Goal: Task Accomplishment & Management: Manage account settings

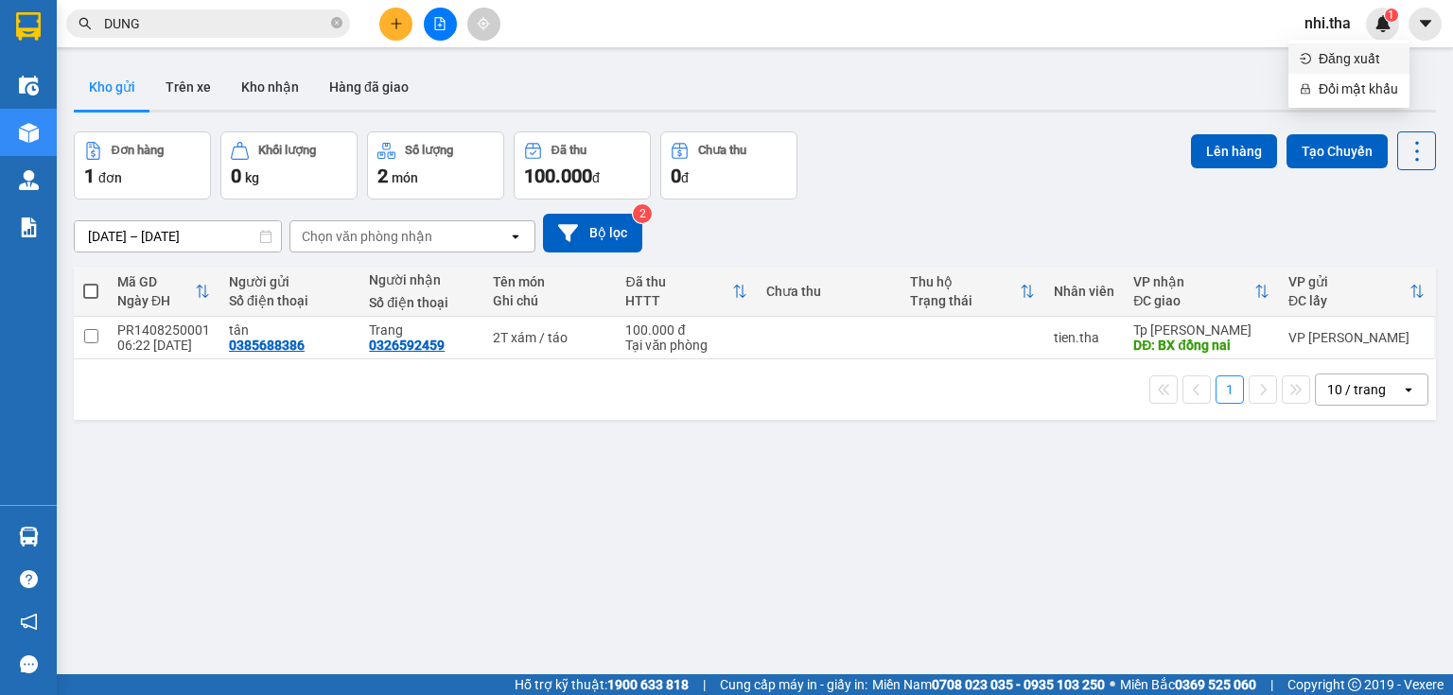
click at [1333, 67] on span "Đăng xuất" at bounding box center [1358, 58] width 79 height 21
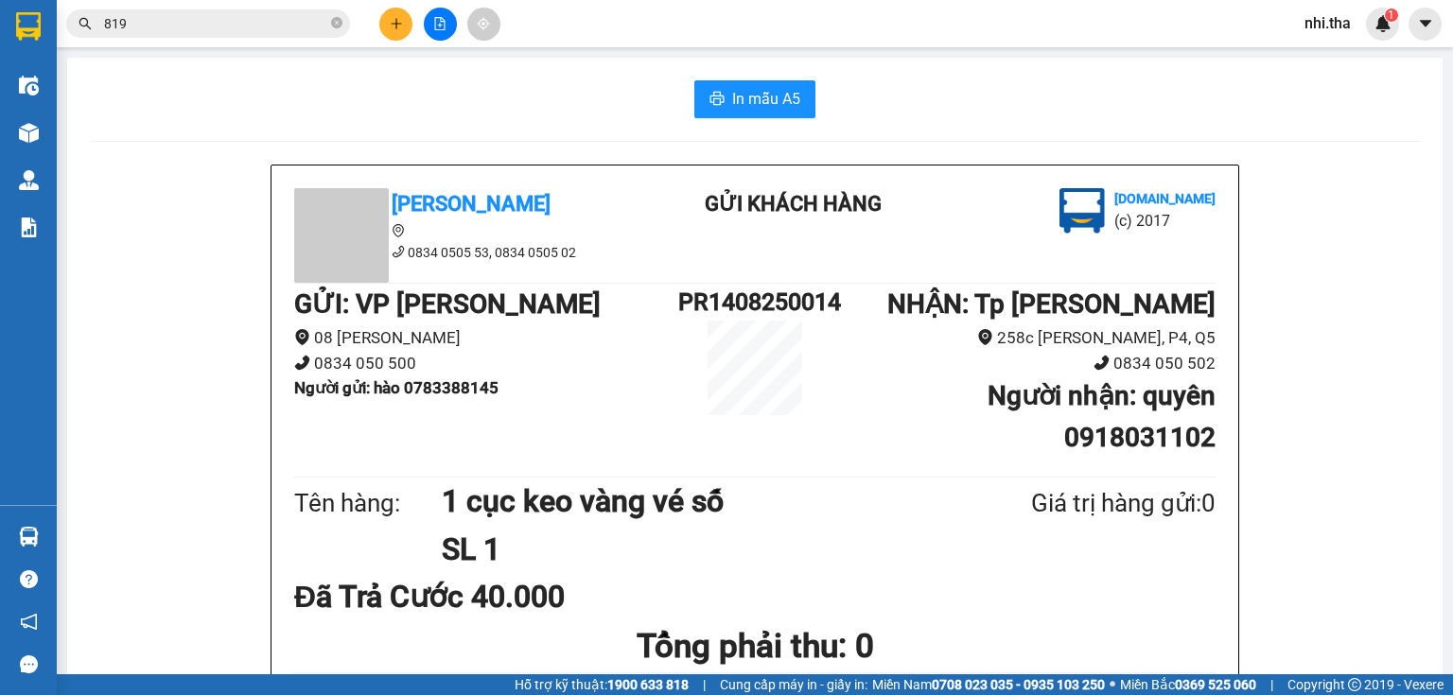
click at [1341, 26] on span "nhi.tha" at bounding box center [1328, 23] width 77 height 24
click at [1344, 57] on span "Đăng xuất" at bounding box center [1358, 58] width 79 height 21
